Goal: Use online tool/utility: Utilize a website feature to perform a specific function

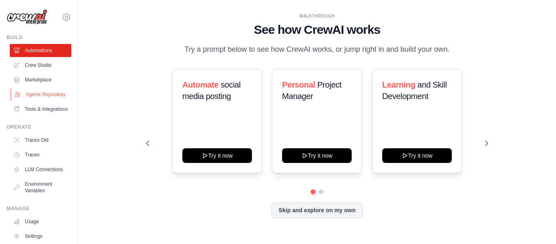
click at [54, 94] on link "Agents Repository" at bounding box center [41, 94] width 61 height 13
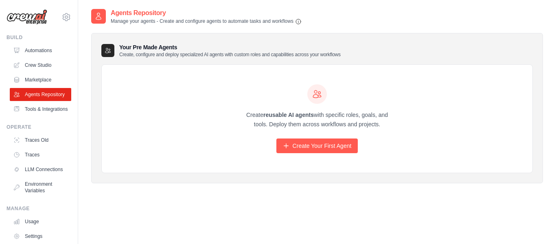
click at [227, 48] on h3 "Your Pre Made Agents Create, configure and deploy specialized AI agents with cu…" at bounding box center [229, 50] width 221 height 15
click at [43, 53] on link "Automations" at bounding box center [41, 50] width 61 height 13
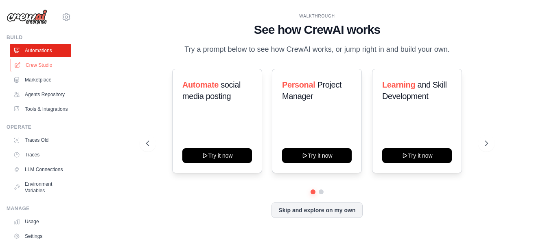
click at [45, 66] on link "Crew Studio" at bounding box center [41, 65] width 61 height 13
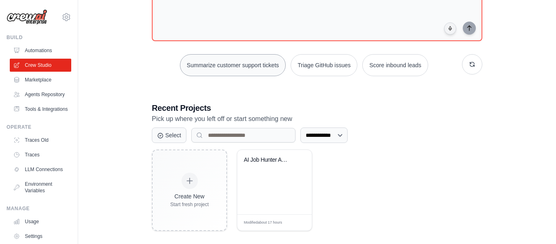
scroll to position [84, 0]
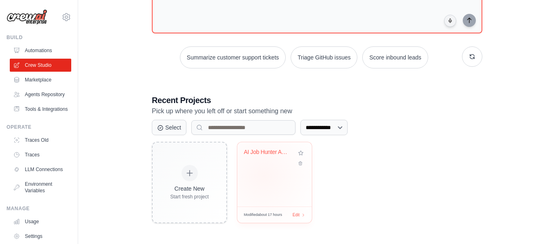
click at [263, 175] on div "AI Job Hunter Assistant" at bounding box center [274, 174] width 74 height 64
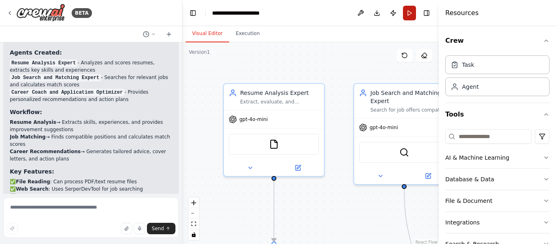
click at [409, 17] on button "Run" at bounding box center [409, 13] width 13 height 15
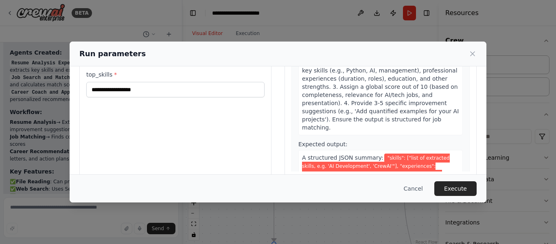
scroll to position [93, 0]
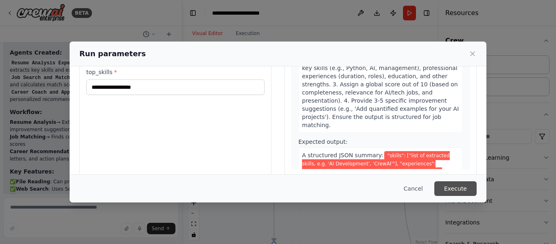
click at [469, 191] on button "Execute" at bounding box center [455, 188] width 42 height 15
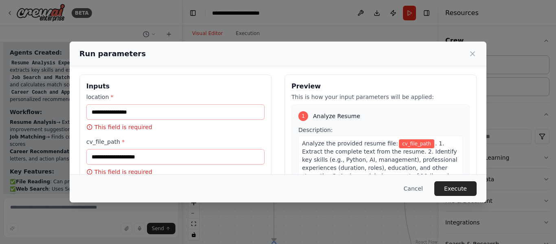
scroll to position [0, 0]
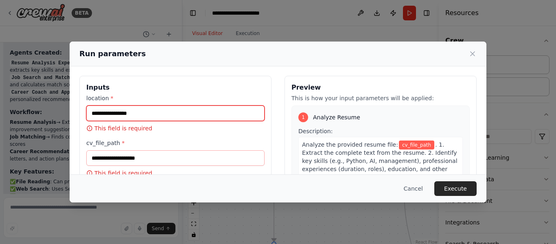
click at [205, 119] on input "location *" at bounding box center [175, 112] width 178 height 15
type input "**********"
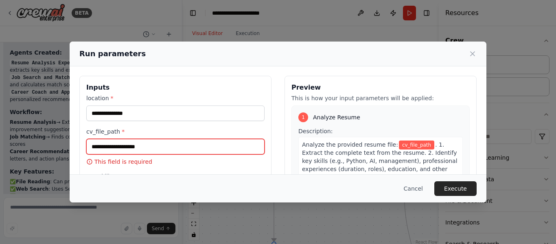
click at [161, 149] on input "cv_file_path *" at bounding box center [175, 146] width 178 height 15
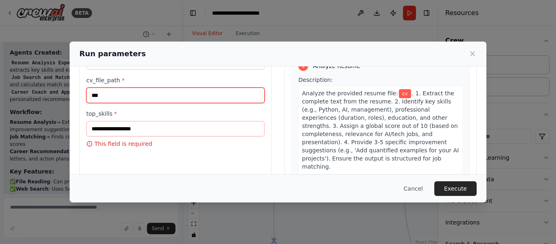
scroll to position [59, 0]
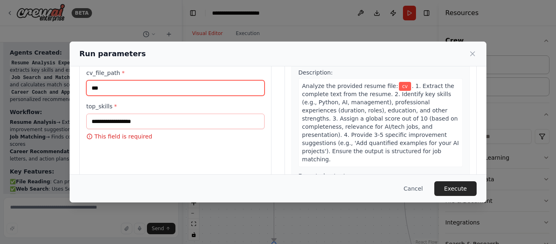
type input "**"
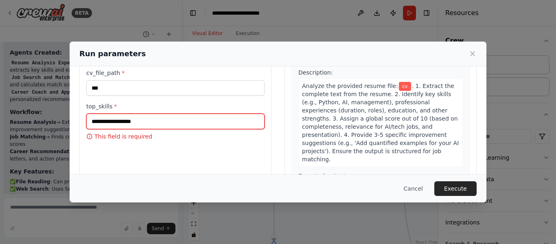
click at [155, 122] on input "top_skills *" at bounding box center [175, 120] width 178 height 15
type input "*******"
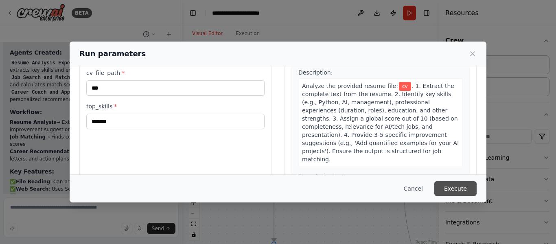
click at [457, 186] on button "Execute" at bounding box center [455, 188] width 42 height 15
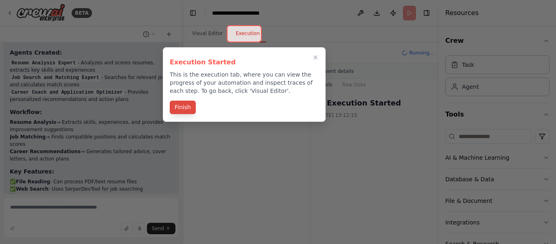
click at [184, 108] on button "Finish" at bounding box center [183, 106] width 26 height 13
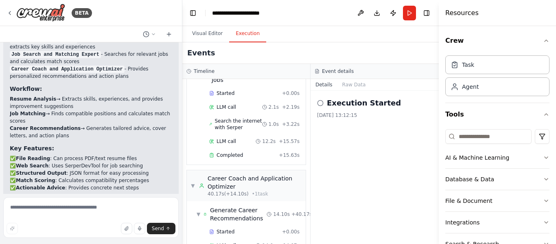
scroll to position [1749, 0]
click at [199, 33] on button "Visual Editor" at bounding box center [207, 33] width 44 height 17
